Goal: Check status: Check status

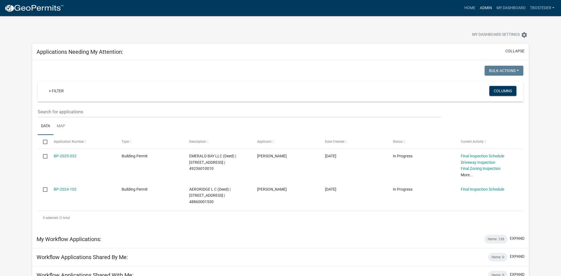
click at [491, 6] on link "Admin" at bounding box center [485, 8] width 17 height 11
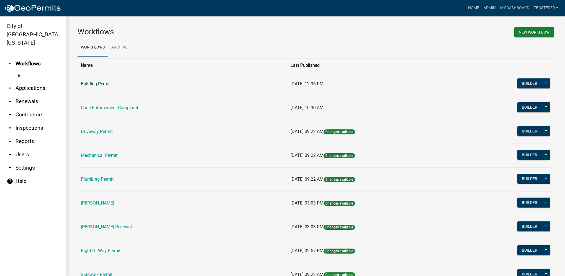
click at [110, 84] on link "Building Permit" at bounding box center [96, 83] width 30 height 5
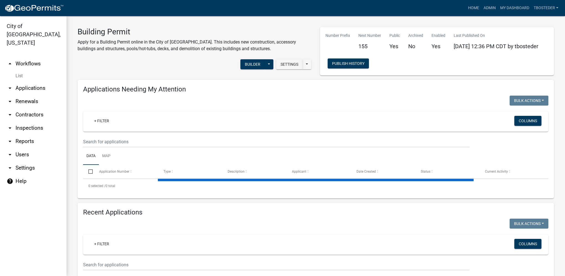
select select "1: 25"
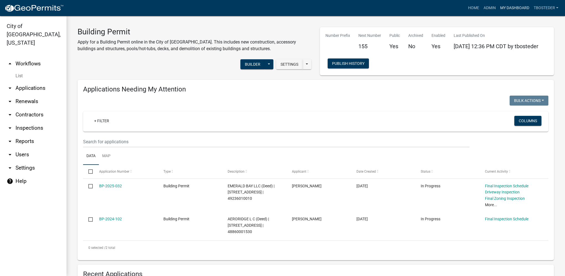
click at [500, 11] on link "My Dashboard" at bounding box center [515, 8] width 34 height 11
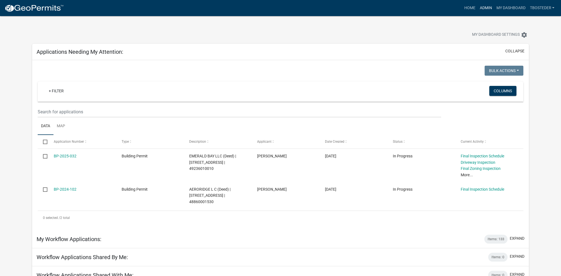
click at [480, 9] on link "Admin" at bounding box center [485, 8] width 17 height 11
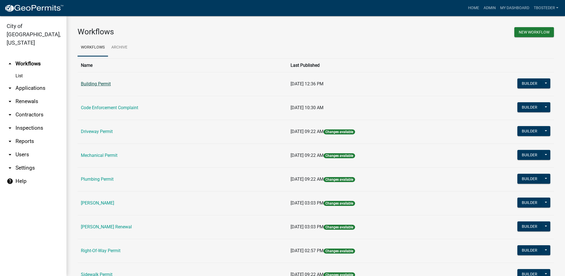
click at [103, 84] on link "Building Permit" at bounding box center [96, 83] width 30 height 5
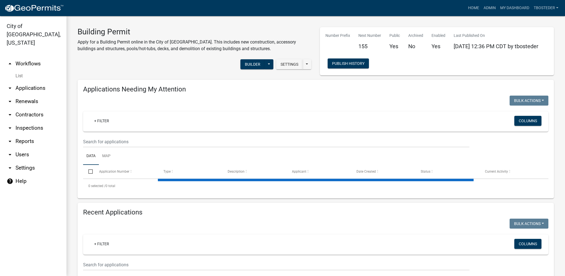
select select "1: 25"
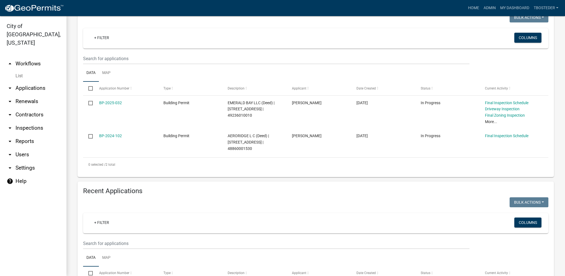
scroll to position [138, 0]
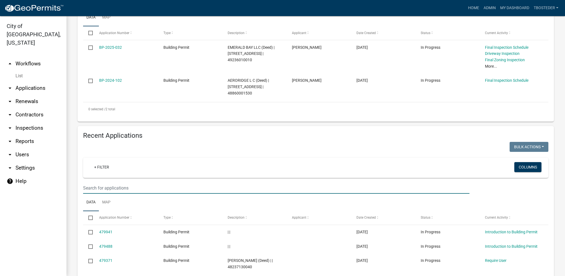
click at [253, 186] on input "text" at bounding box center [276, 187] width 386 height 11
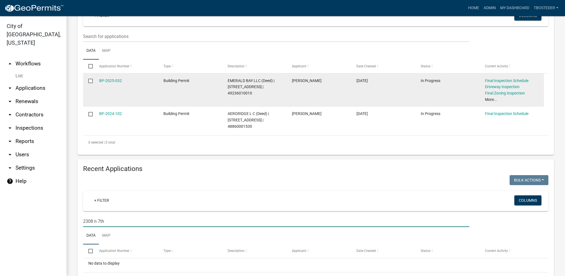
scroll to position [133, 0]
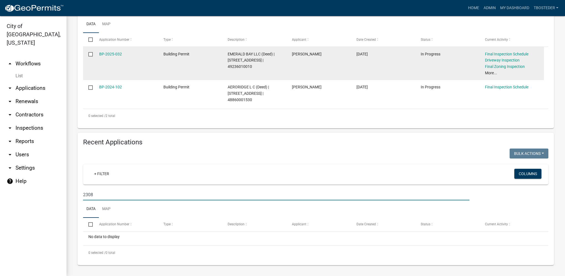
type input "2308"
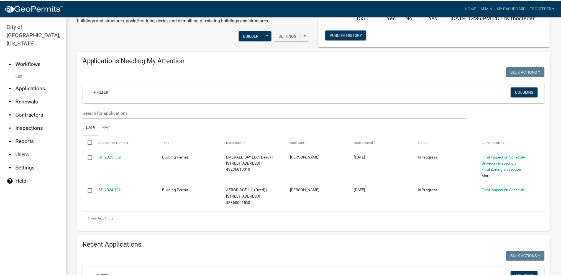
scroll to position [0, 0]
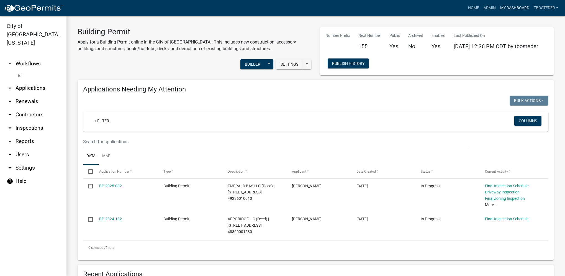
click at [508, 11] on link "My Dashboard" at bounding box center [515, 8] width 34 height 11
